Goal: Ask a question: Seek information or help from site administrators or community

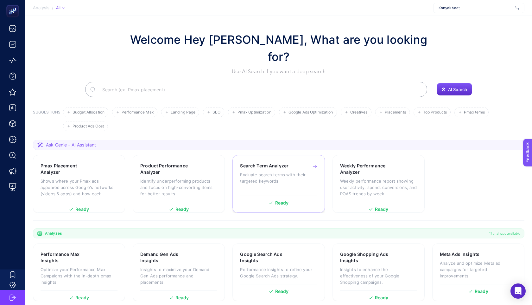
click at [258, 171] on p "Evaluate search terms with their targeted keywords" at bounding box center [278, 177] width 77 height 13
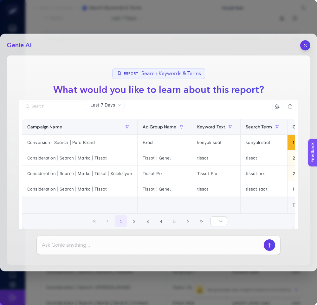
scroll to position [39, 0]
click at [311, 45] on div "Genie AI Report Search Keywords & Terms What would you like to learn about this…" at bounding box center [158, 153] width 317 height 238
click at [309, 43] on button "button" at bounding box center [305, 45] width 11 height 11
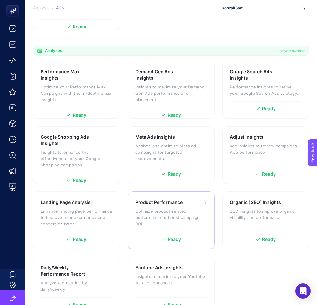
click at [163, 199] on h3 "Product Performance" at bounding box center [159, 202] width 48 height 6
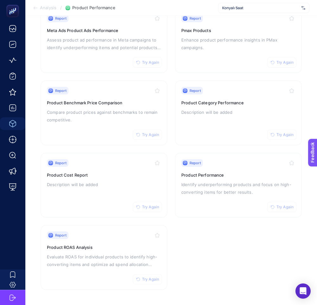
scroll to position [78, 0]
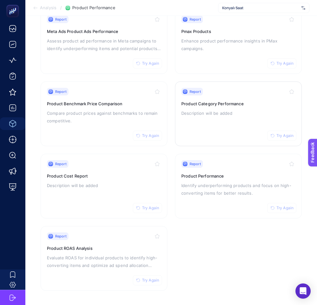
click at [221, 113] on p "Description will be added" at bounding box center [238, 113] width 114 height 8
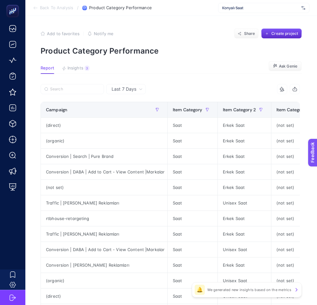
click at [287, 62] on button "Ask Genie" at bounding box center [284, 66] width 33 height 10
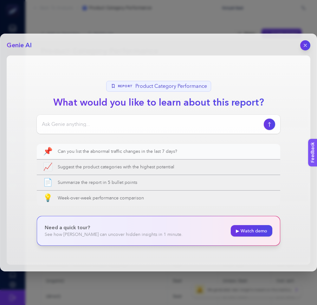
drag, startPoint x: 188, startPoint y: 151, endPoint x: 84, endPoint y: 149, distance: 103.9
click at [84, 149] on span "Can you list the abnormal traffic changes in the last 7 days?" at bounding box center [166, 151] width 216 height 6
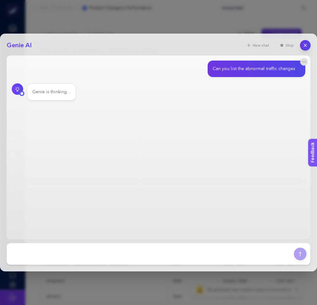
click at [306, 46] on icon "button" at bounding box center [304, 45] width 5 height 5
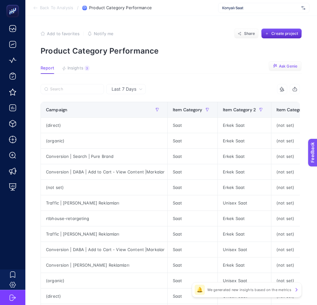
click at [293, 65] on span "Ask Genie" at bounding box center [288, 66] width 18 height 5
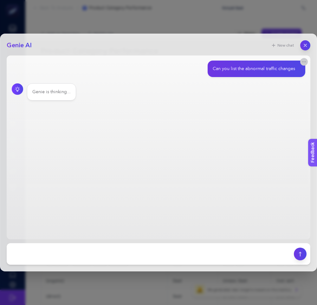
click at [303, 62] on icon "button" at bounding box center [303, 61] width 5 height 5
click at [305, 44] on icon "button" at bounding box center [304, 45] width 5 height 5
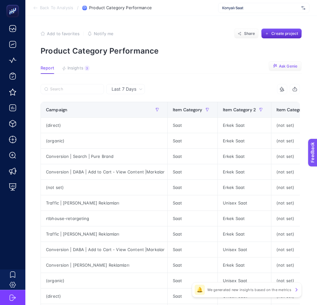
click at [291, 66] on span "Ask Genie" at bounding box center [288, 66] width 18 height 5
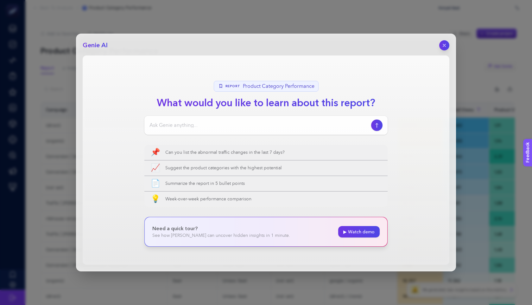
click at [316, 48] on header "Genie AI" at bounding box center [266, 45] width 367 height 10
click at [316, 47] on button "button" at bounding box center [444, 45] width 11 height 11
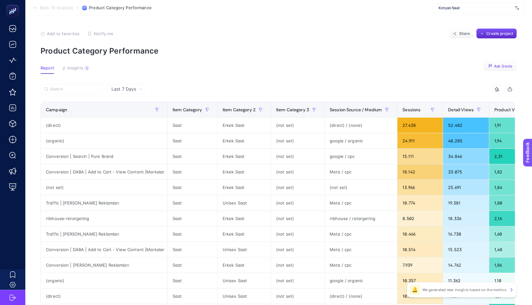
click at [316, 64] on span "Ask Genie" at bounding box center [503, 66] width 18 height 5
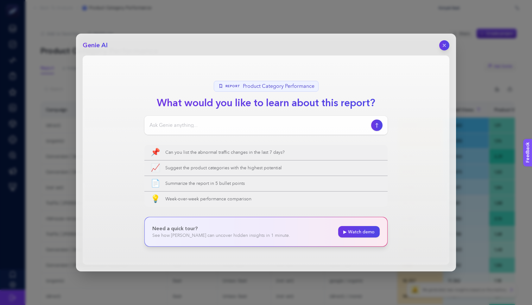
click at [217, 128] on input at bounding box center [259, 125] width 219 height 8
type input "datayı analiz et"
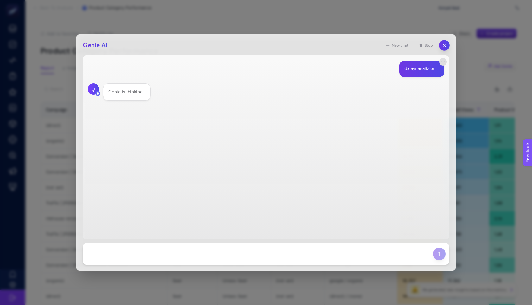
click at [316, 47] on icon "button" at bounding box center [444, 45] width 5 height 5
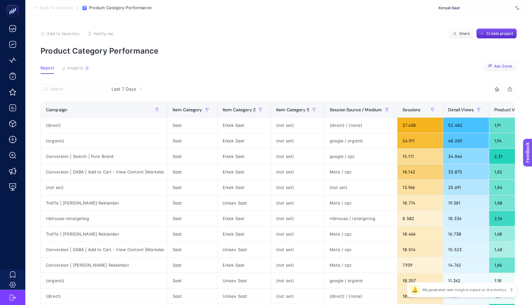
click at [316, 66] on span "Ask Genie" at bounding box center [503, 66] width 18 height 5
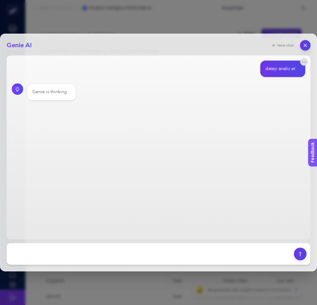
click at [302, 44] on button "button" at bounding box center [305, 45] width 11 height 11
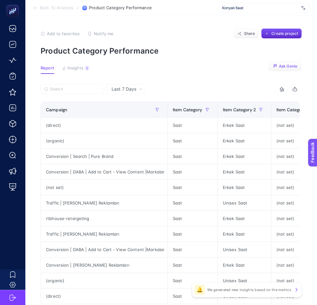
click at [281, 63] on button "Ask Genie" at bounding box center [284, 66] width 33 height 10
click at [284, 62] on button "Ask Genie" at bounding box center [284, 66] width 33 height 10
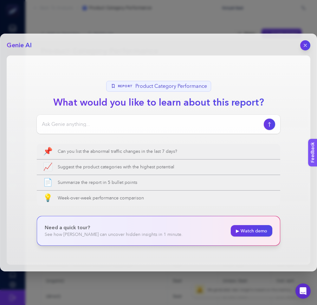
click at [151, 130] on div at bounding box center [158, 124] width 243 height 19
click at [164, 123] on input at bounding box center [151, 124] width 219 height 8
type input "datayı analiz et"
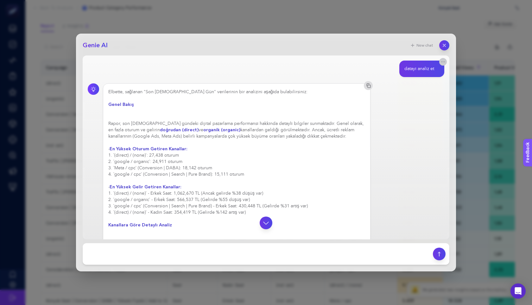
click at [316, 64] on button "button" at bounding box center [443, 62] width 8 height 8
click at [316, 62] on icon "button" at bounding box center [443, 61] width 5 height 5
click at [316, 47] on icon "button" at bounding box center [444, 45] width 5 height 5
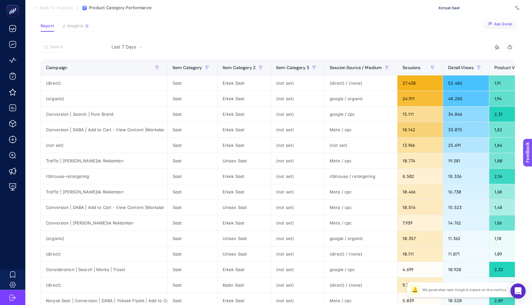
click at [316, 24] on span "Ask Genie" at bounding box center [503, 24] width 18 height 5
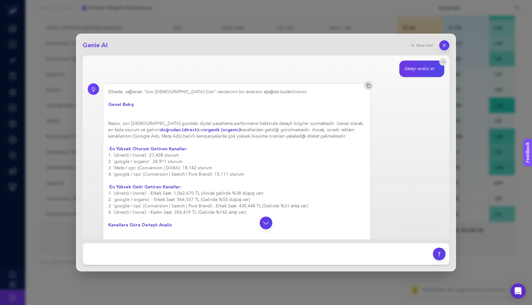
click at [197, 242] on div "Genie AI New chat datayı analiz et Elbette, sağlanan "Son 7 Gün" verilerinin bi…" at bounding box center [266, 153] width 380 height 238
click at [186, 253] on textarea at bounding box center [257, 254] width 343 height 14
type textarea "w"
click at [316, 48] on button "button" at bounding box center [444, 45] width 11 height 11
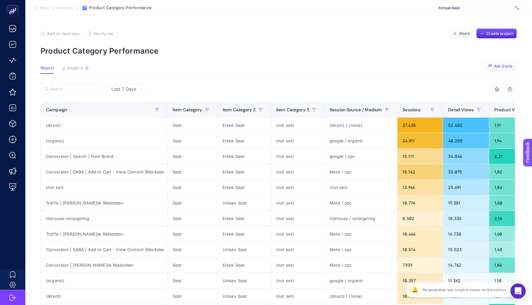
click at [316, 64] on span "Ask Genie" at bounding box center [503, 66] width 18 height 5
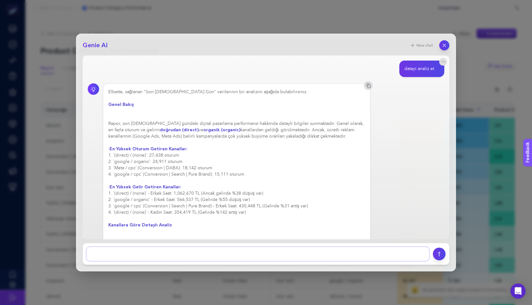
click at [158, 251] on textarea at bounding box center [257, 254] width 343 height 14
type textarea "bana google organic'ten gelen ürün görüntülenmelerinin avarage session duration…"
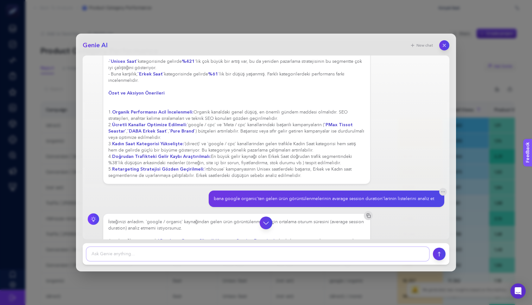
scroll to position [489, 0]
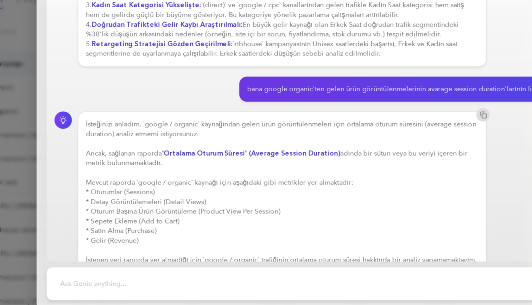
click at [150, 192] on div "İsteğinizi anladım. `google / organic` kaynağından gelen ürün görüntülenmeleri …" at bounding box center [236, 193] width 257 height 95
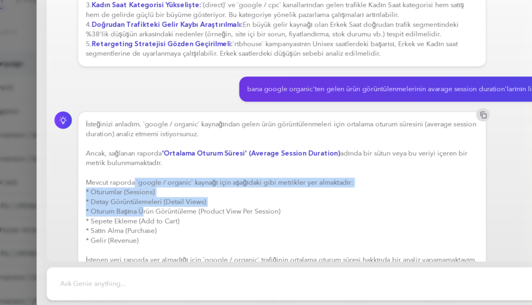
drag, startPoint x: 140, startPoint y: 177, endPoint x: 146, endPoint y: 194, distance: 17.1
click at [146, 194] on div "İsteğinizi anladım. `google / organic` kaynağından gelen ürün görüntülenmeleri …" at bounding box center [236, 193] width 257 height 95
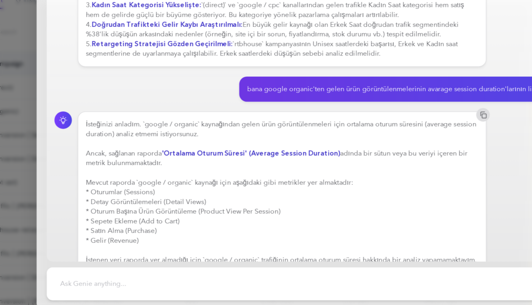
click at [149, 192] on div "İsteğinizi anladım. `google / organic` kaynağından gelen ürün görüntülenmeleri …" at bounding box center [236, 193] width 257 height 95
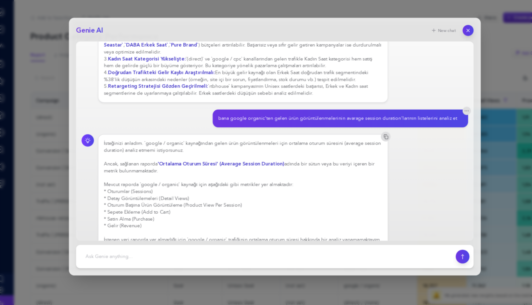
click at [144, 190] on div "İsteğinizi anladım. `google / organic` kaynağından gelen ürün görüntülenmeleri …" at bounding box center [236, 193] width 257 height 95
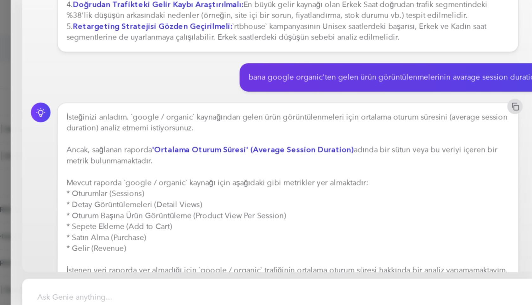
click at [152, 190] on div "İsteğinizi anladım. `google / organic` kaynağından gelen ürün görüntülenmeleri …" at bounding box center [236, 193] width 257 height 95
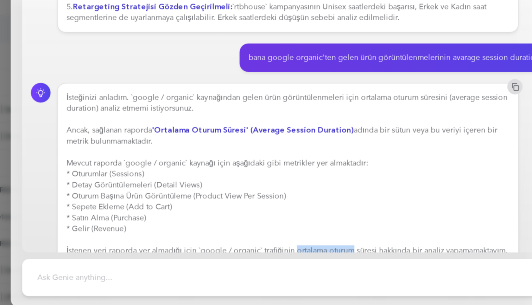
drag, startPoint x: 241, startPoint y: 226, endPoint x: 275, endPoint y: 225, distance: 33.6
click at [275, 225] on div "İsteğinizi anladım. `google / organic` kaynağından gelen ürün görüntülenmeleri …" at bounding box center [236, 193] width 257 height 95
click at [289, 219] on div "İsteğinizi anladım. `google / organic` kaynağından gelen ürün görüntülenmeleri …" at bounding box center [236, 193] width 257 height 95
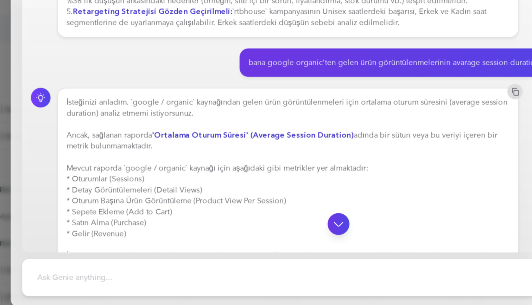
scroll to position [487, 0]
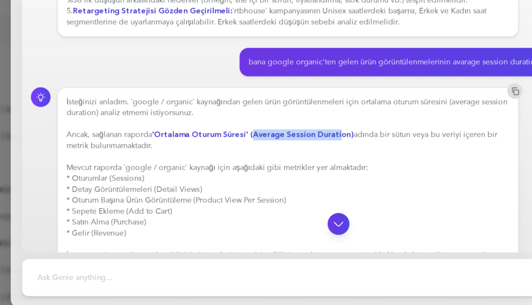
drag, startPoint x: 214, startPoint y: 158, endPoint x: 262, endPoint y: 158, distance: 48.5
click at [262, 168] on strong "'Ortalama Oturum Süresi' (Average Session Duration)" at bounding box center [216, 171] width 117 height 6
click at [273, 158] on div "İsteğinizi anladım. `google / organic` kaynağından gelen ürün görüntülenmeleri …" at bounding box center [236, 196] width 257 height 95
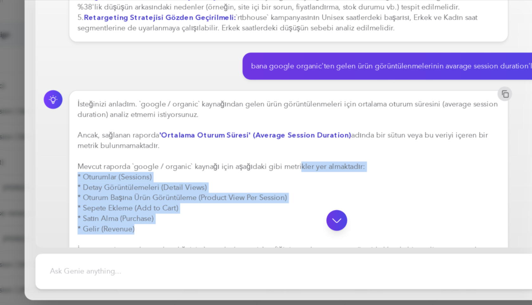
drag, startPoint x: 244, startPoint y: 177, endPoint x: 208, endPoint y: 212, distance: 50.2
click at [208, 212] on div "İsteğinizi anladım. `google / organic` kaynağından gelen ürün görüntülenmeleri …" at bounding box center [236, 196] width 257 height 95
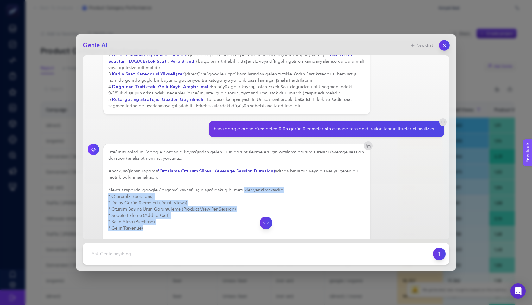
click at [316, 45] on icon "button" at bounding box center [444, 45] width 5 height 5
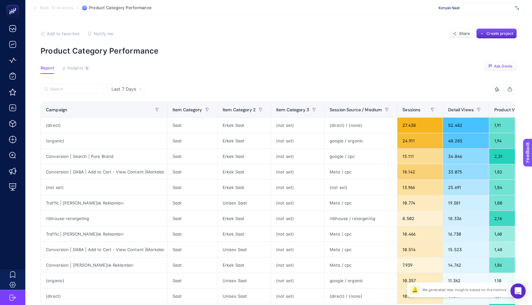
click at [316, 68] on section "Report Insights 3 We generated new insights based on the metrics Ask Genie" at bounding box center [279, 70] width 476 height 8
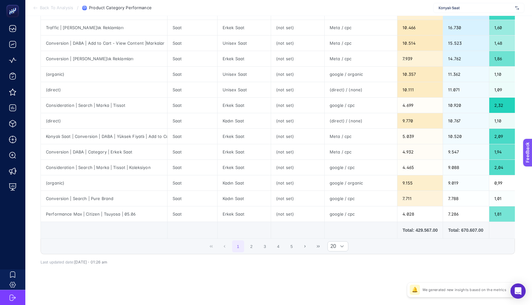
scroll to position [0, 0]
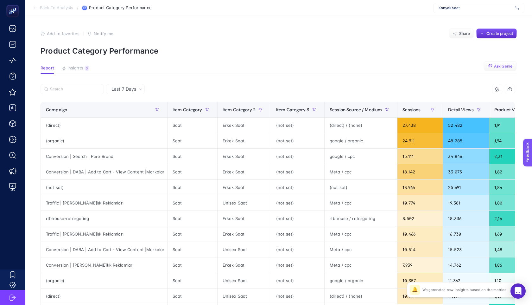
click at [316, 69] on button "Ask Genie" at bounding box center [500, 66] width 33 height 10
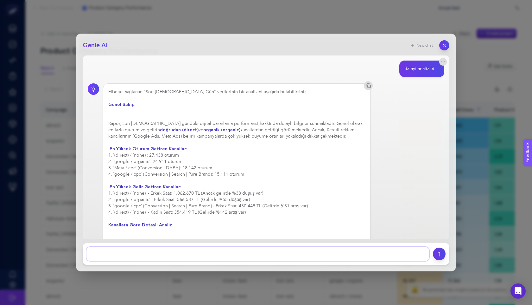
click at [157, 247] on textarea at bounding box center [257, 254] width 343 height 14
type textarea "session'ların ortalamasını verir misin"
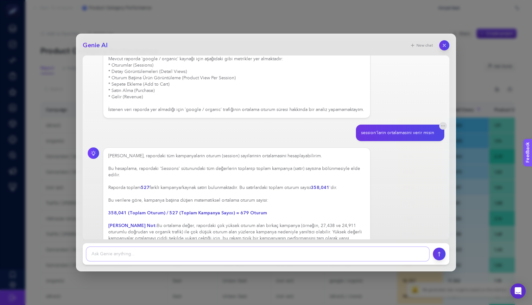
scroll to position [624, 0]
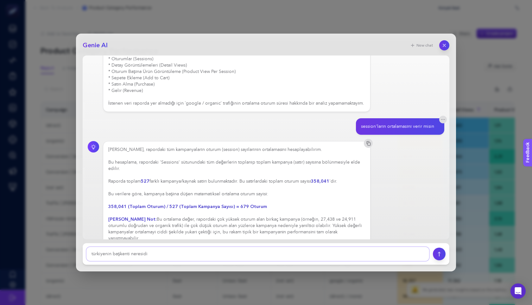
type textarea "türkiyenin başkenti neresidir"
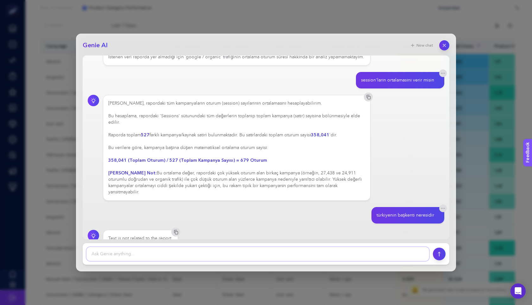
scroll to position [64, 0]
type textarea "galatasaray türkiyenin en büyük kulübü müdür"
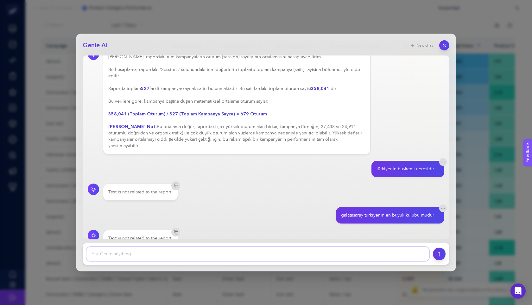
scroll to position [716, 0]
click at [316, 45] on icon "button" at bounding box center [444, 45] width 3 height 3
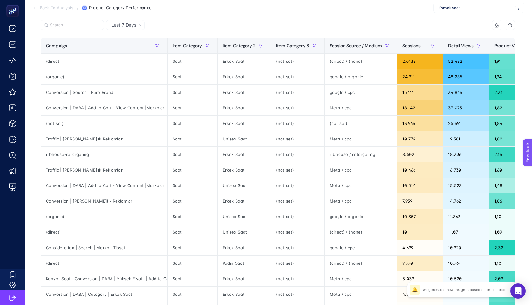
scroll to position [0, 0]
